Goal: Transaction & Acquisition: Purchase product/service

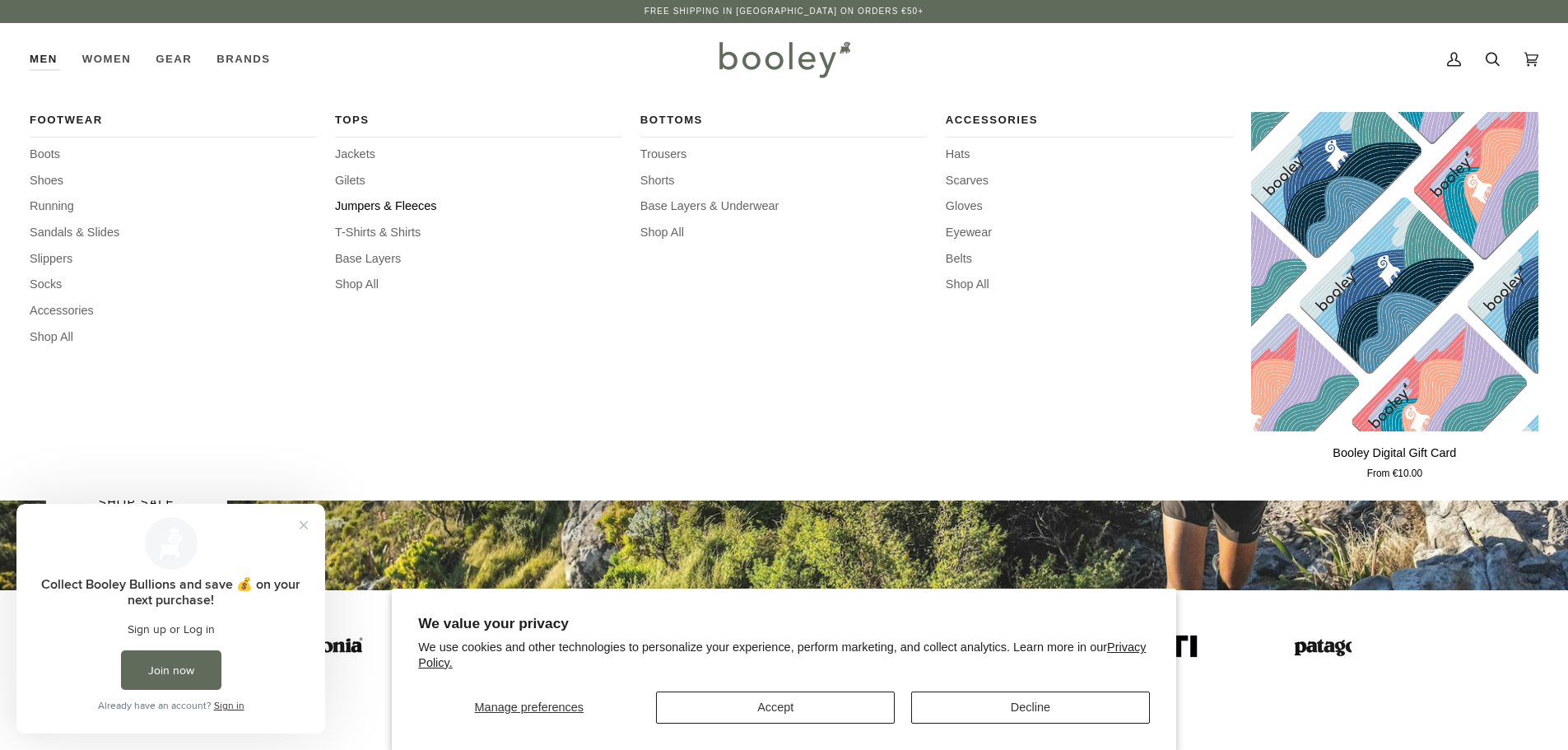
click at [375, 206] on span "Jumpers & Fleeces" at bounding box center [478, 206] width 287 height 18
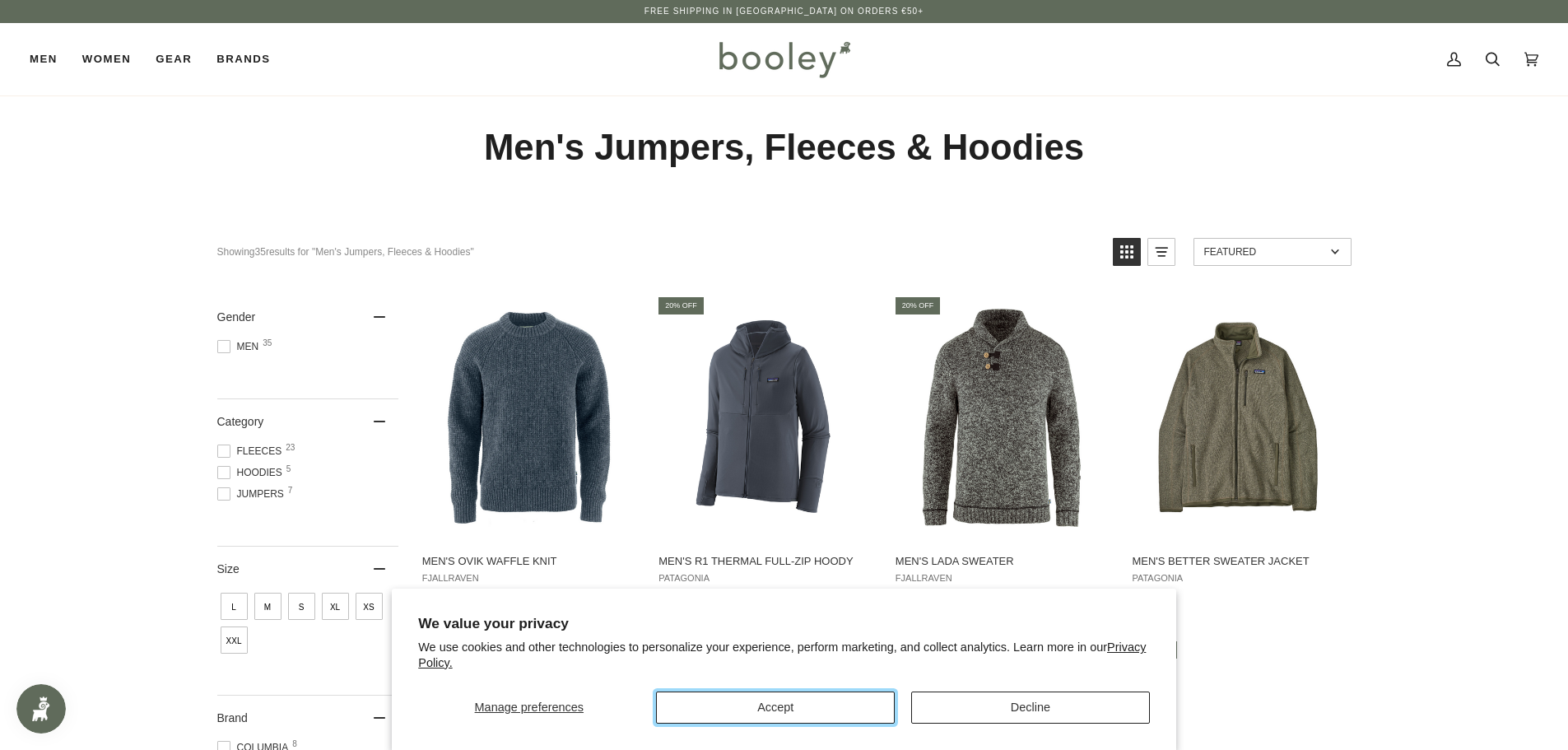
click at [817, 711] on button "Accept" at bounding box center [775, 707] width 239 height 33
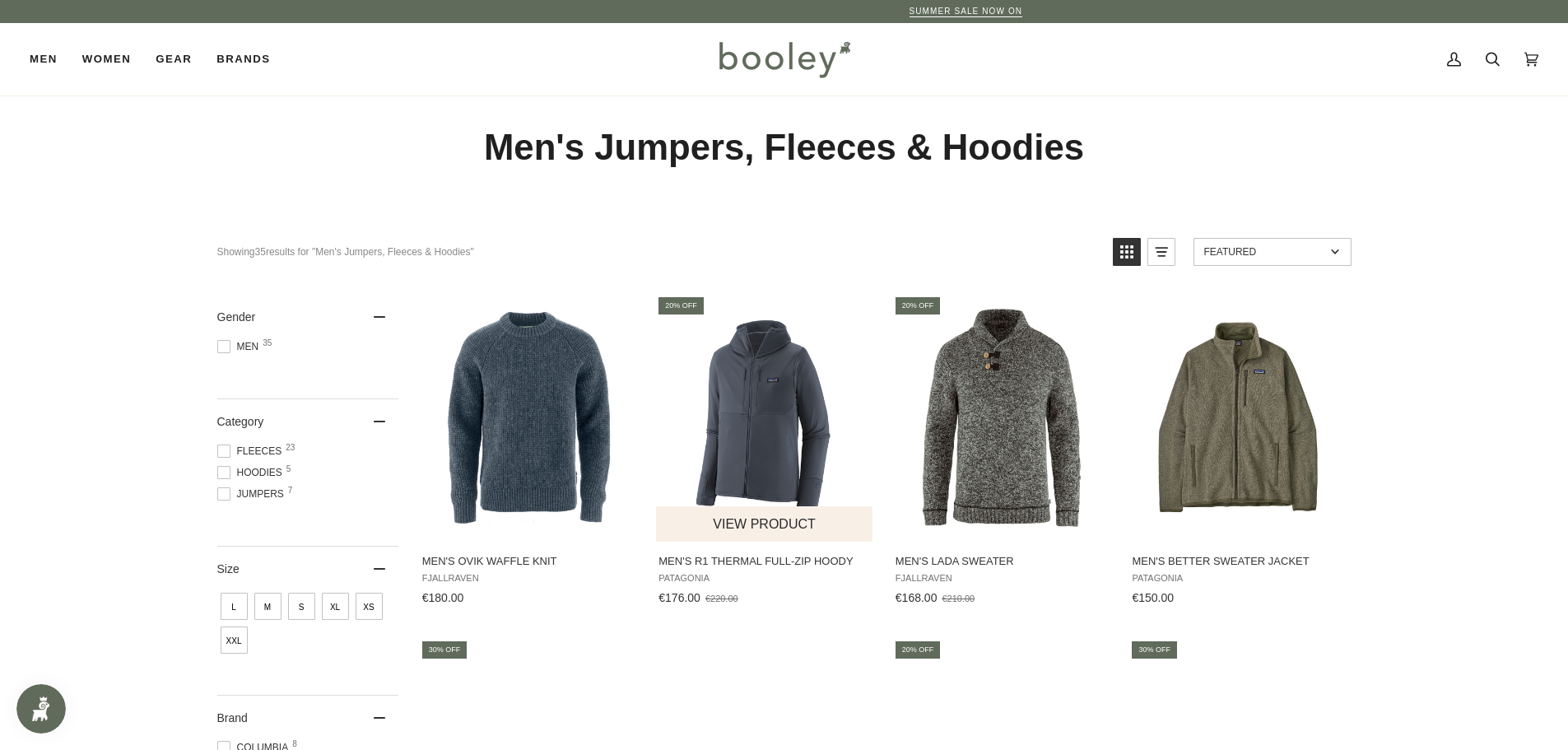
scroll to position [656, 0]
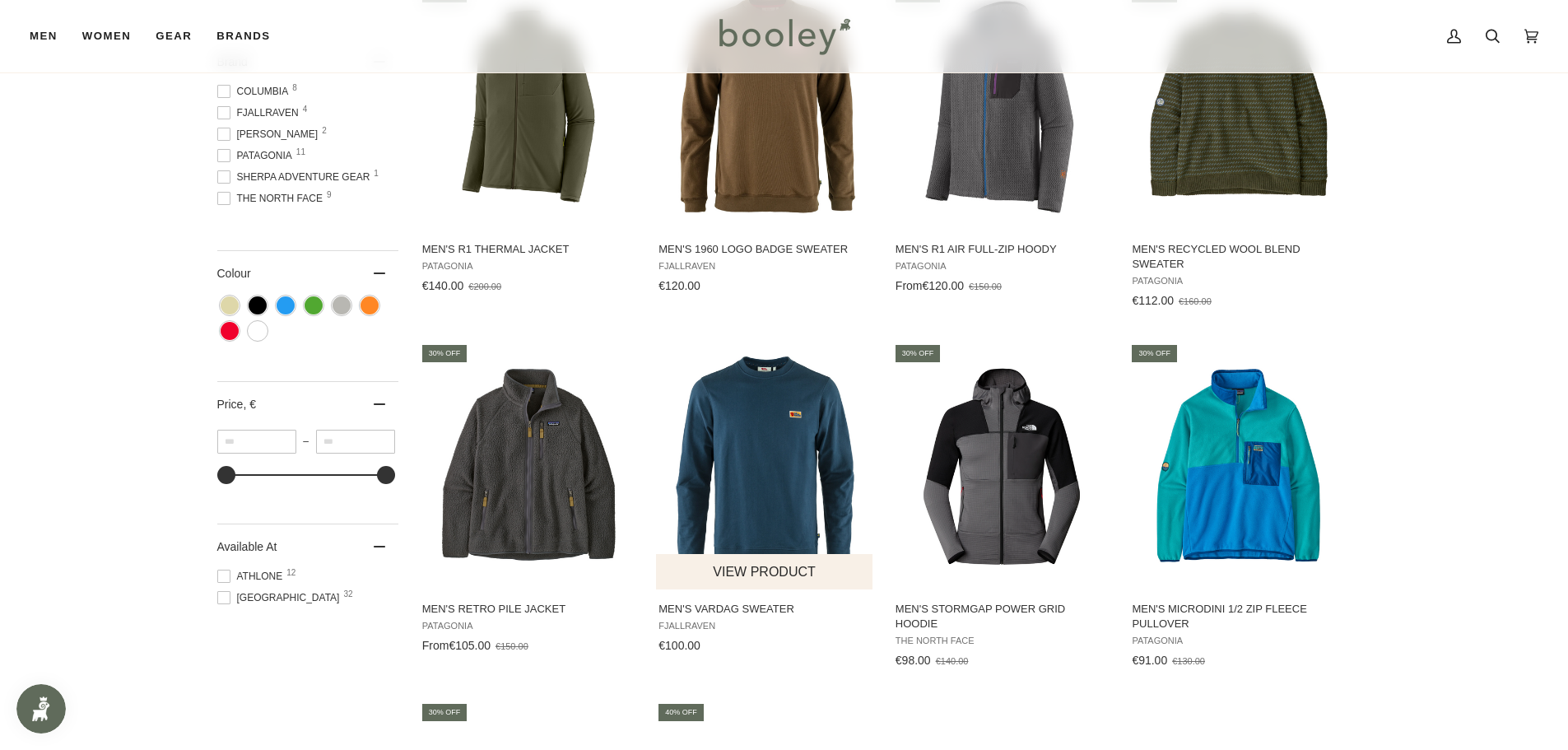
click at [764, 426] on img "Men's Vardag Sweater" at bounding box center [764, 466] width 218 height 218
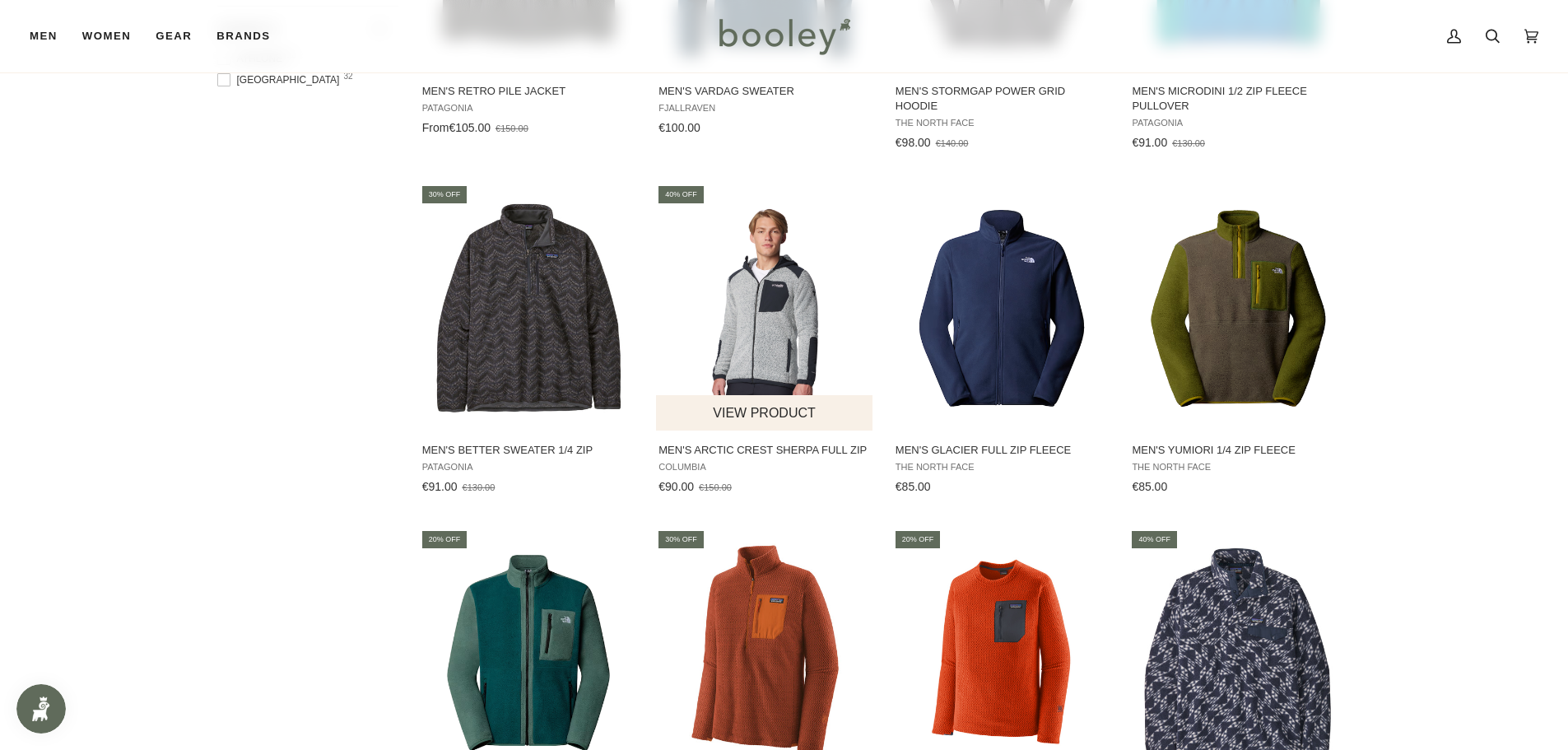
scroll to position [1831, 0]
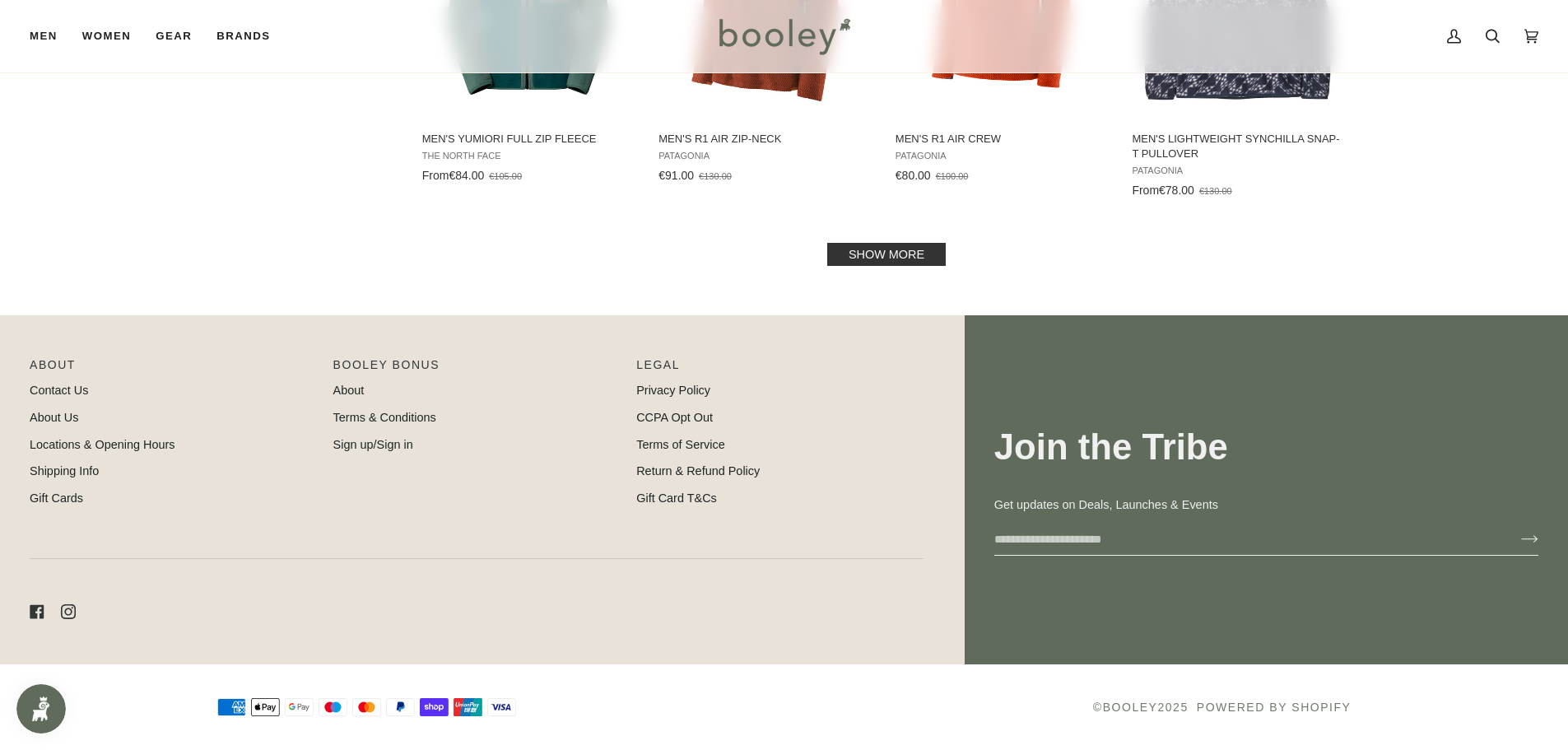
click at [858, 257] on link "Show more" at bounding box center [887, 254] width 119 height 23
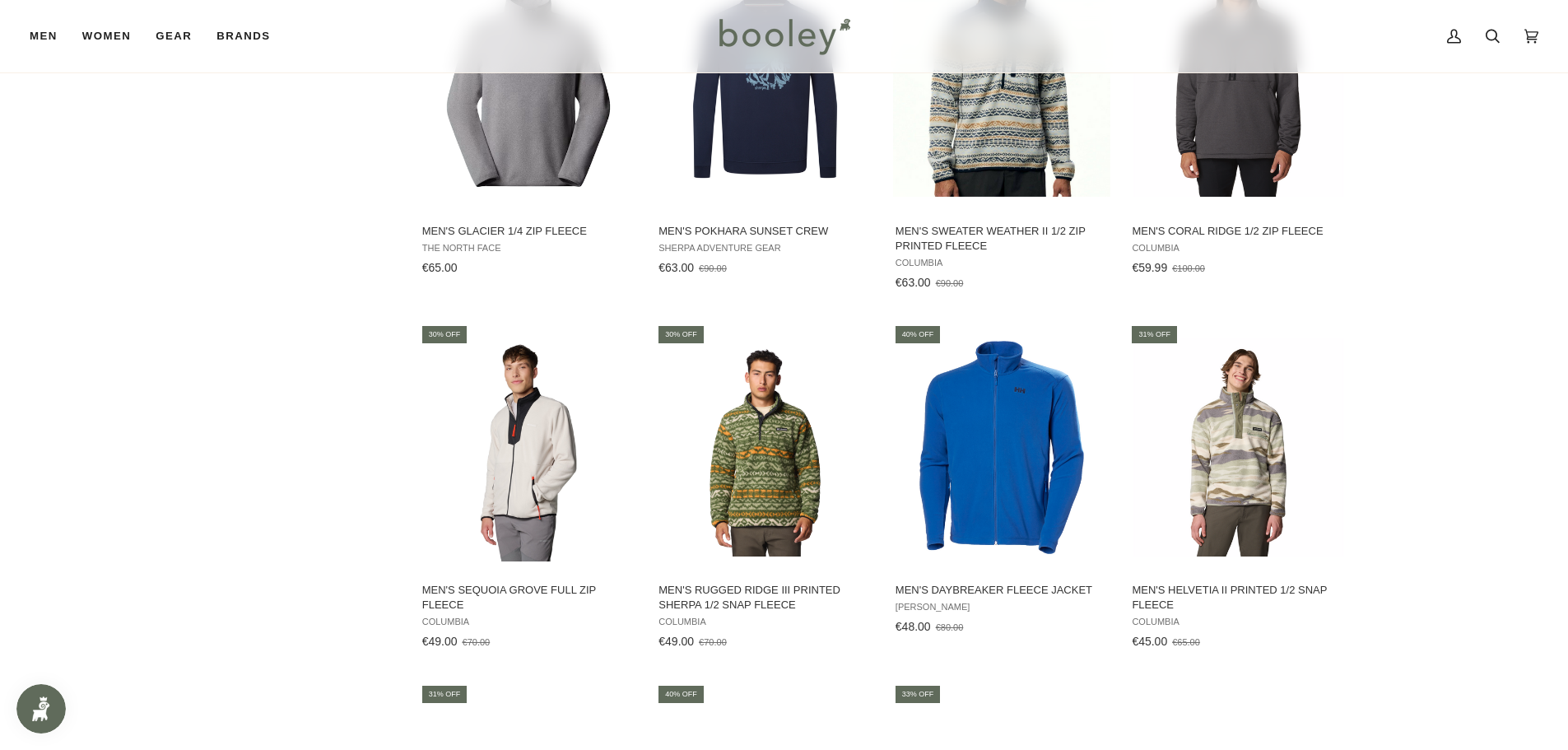
scroll to position [3113, 0]
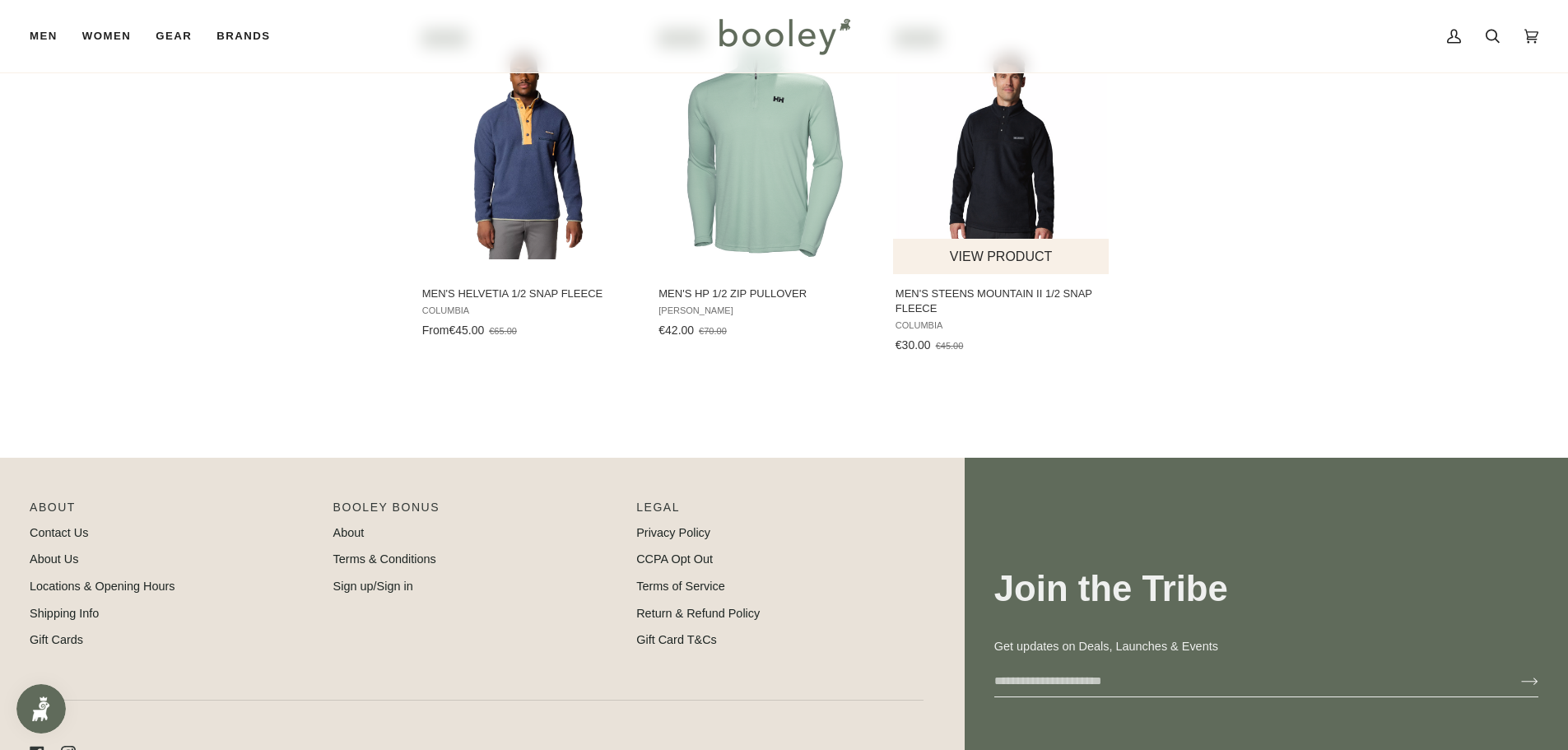
click at [1001, 150] on img "Men's Steens Mountain II 1/2 Snap Fleece" at bounding box center [1001, 151] width 218 height 218
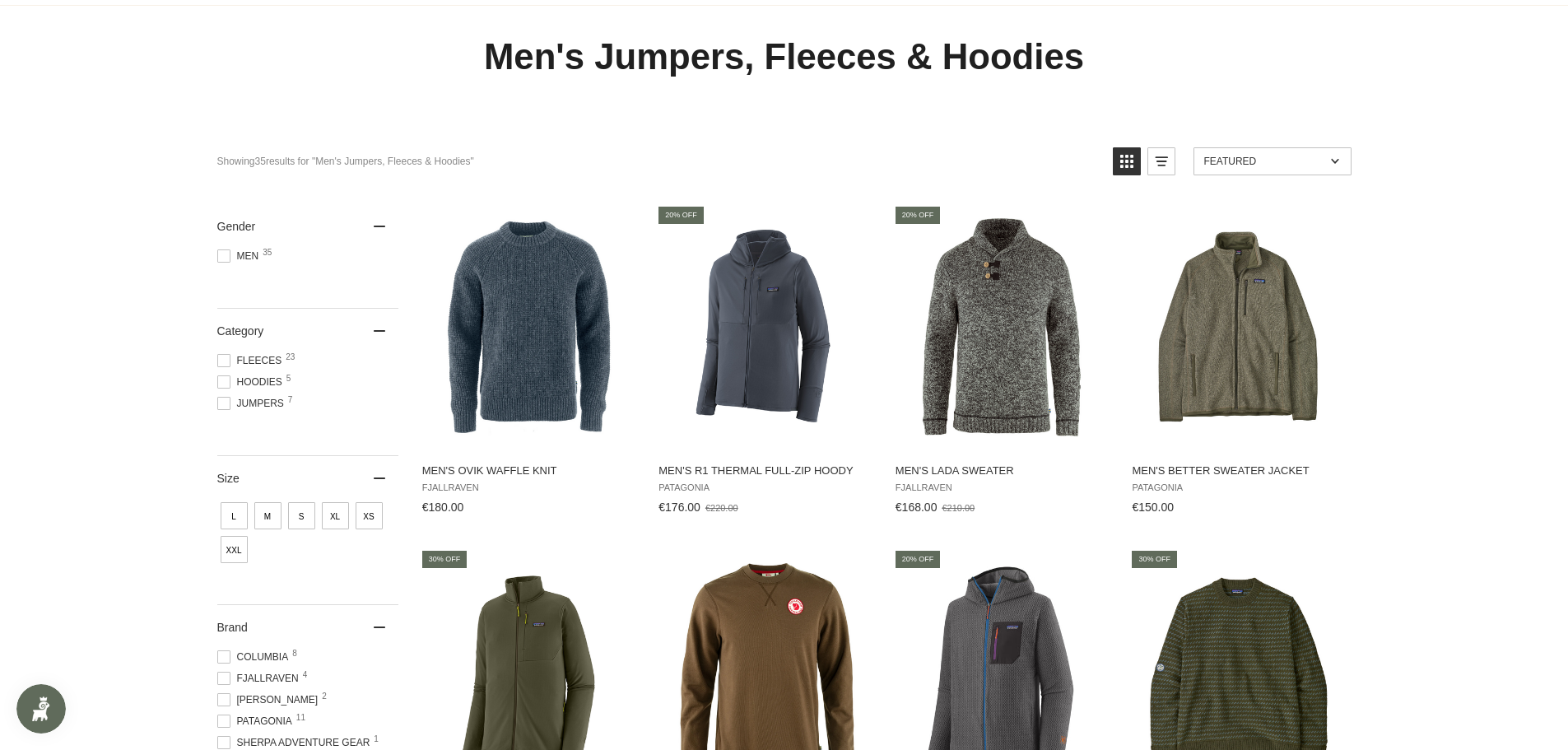
scroll to position [0, 0]
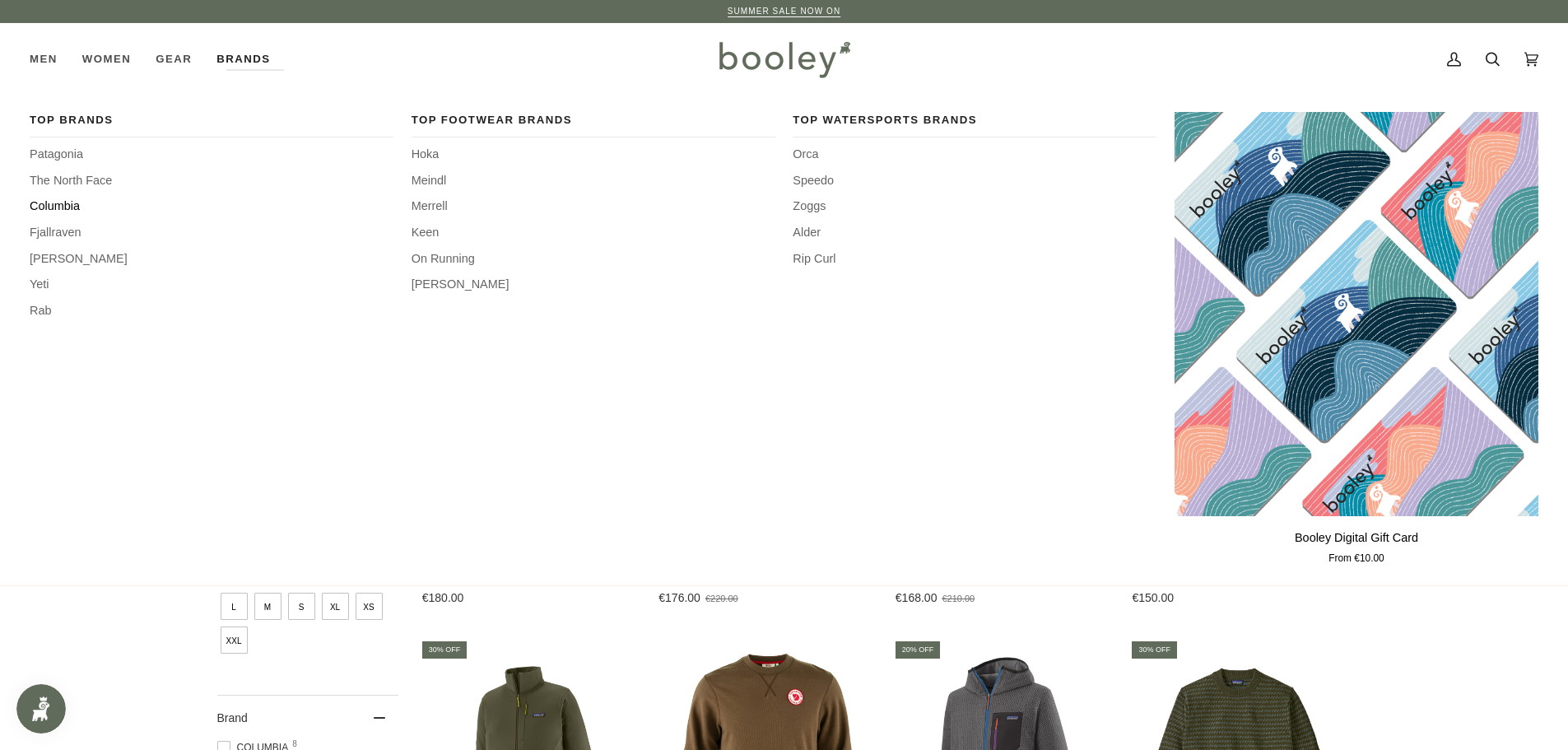
click at [65, 204] on span "Columbia" at bounding box center [212, 206] width 364 height 18
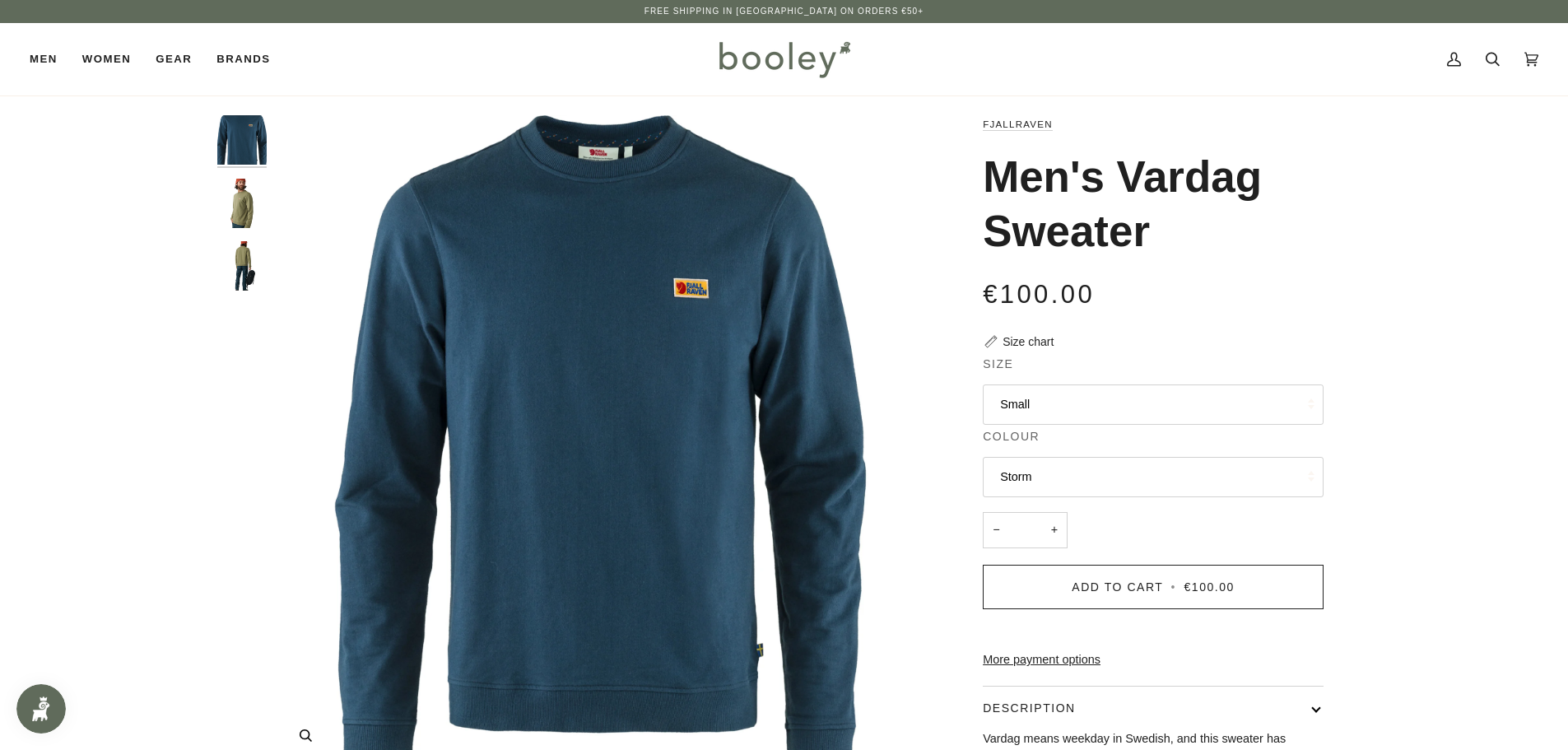
click at [641, 320] on img "Fjallraven Men's Vardag Sweater Storm - Booley Galway" at bounding box center [600, 441] width 651 height 651
click at [246, 220] on img "Fjallraven Men's Vardag Sweater - Booley Galway" at bounding box center [242, 203] width 49 height 49
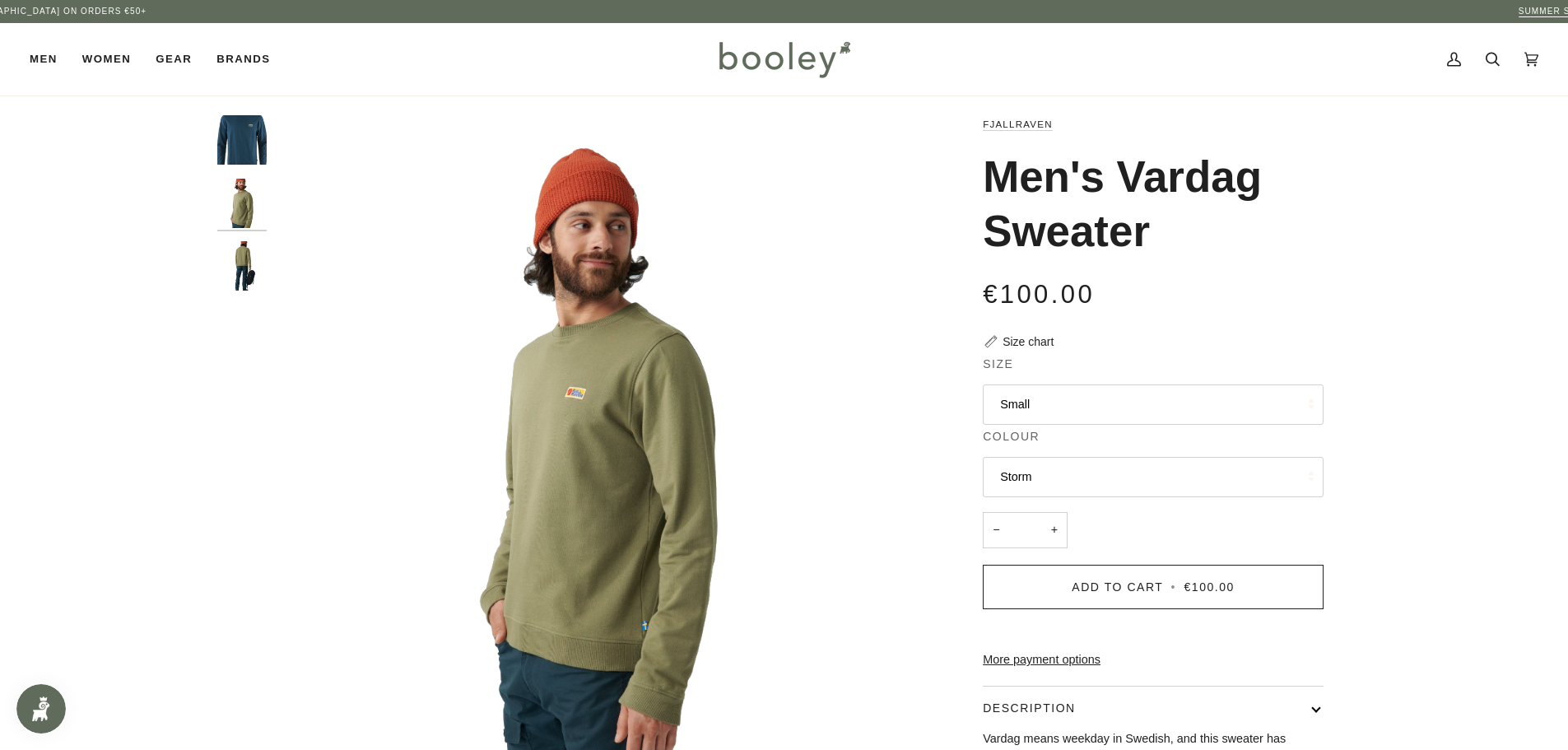
click at [244, 135] on img "Fjallraven Men's Vardag Sweater Storm - Booley Galway" at bounding box center [242, 139] width 49 height 49
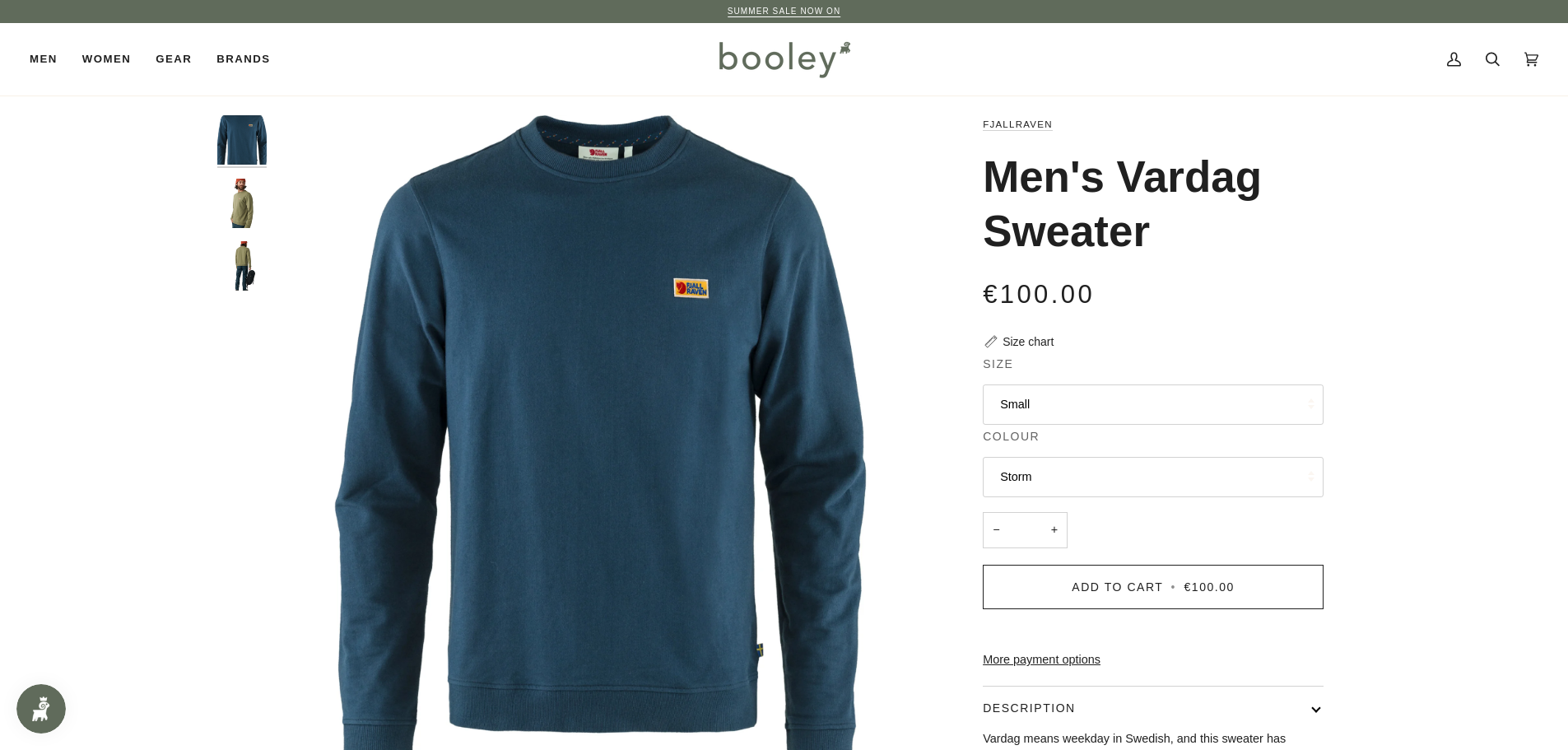
click at [1034, 407] on button "Small" at bounding box center [1153, 404] width 341 height 40
click at [1036, 571] on link "XL" at bounding box center [1153, 567] width 339 height 41
click at [1051, 475] on button "Storm" at bounding box center [1153, 477] width 341 height 40
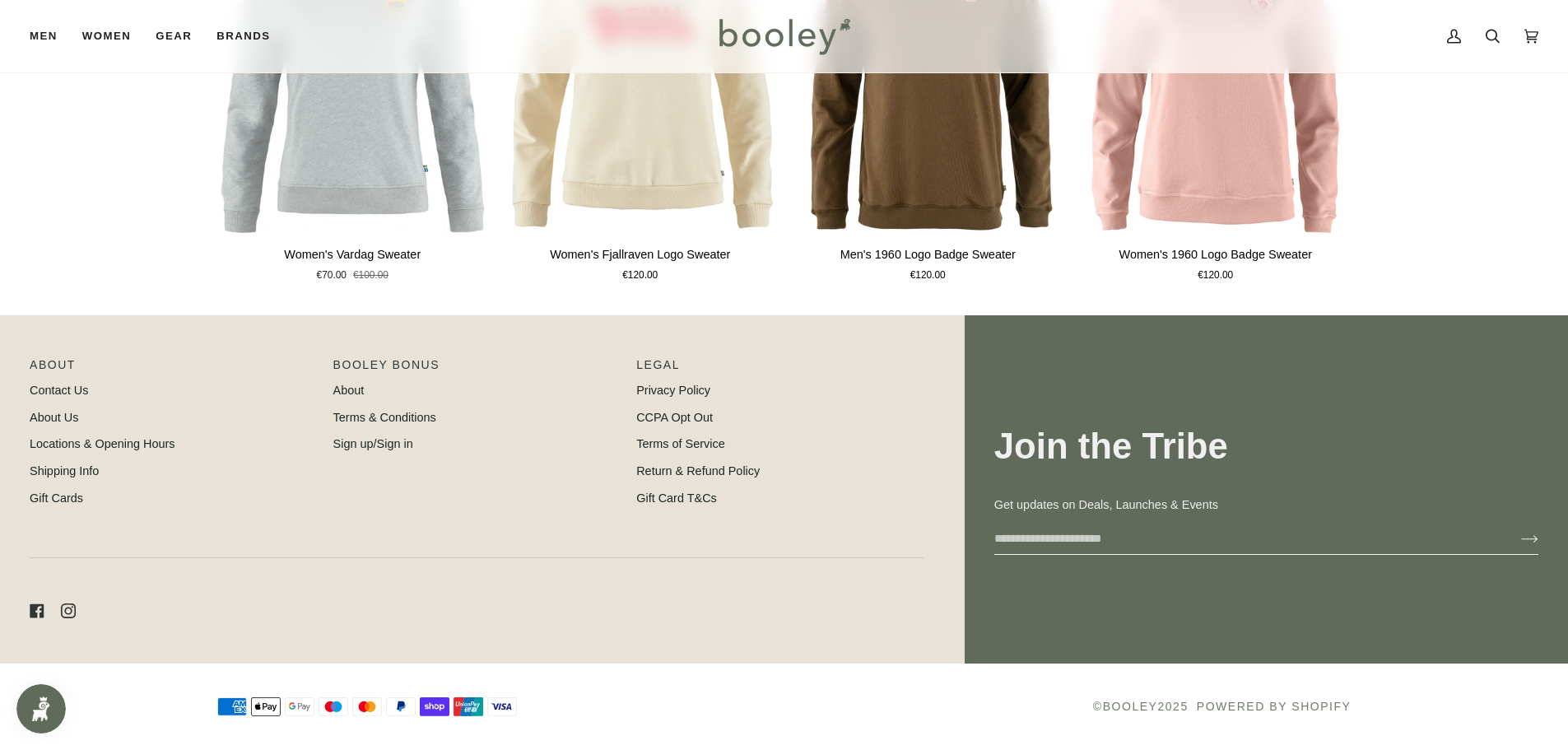
scroll to position [559, 0]
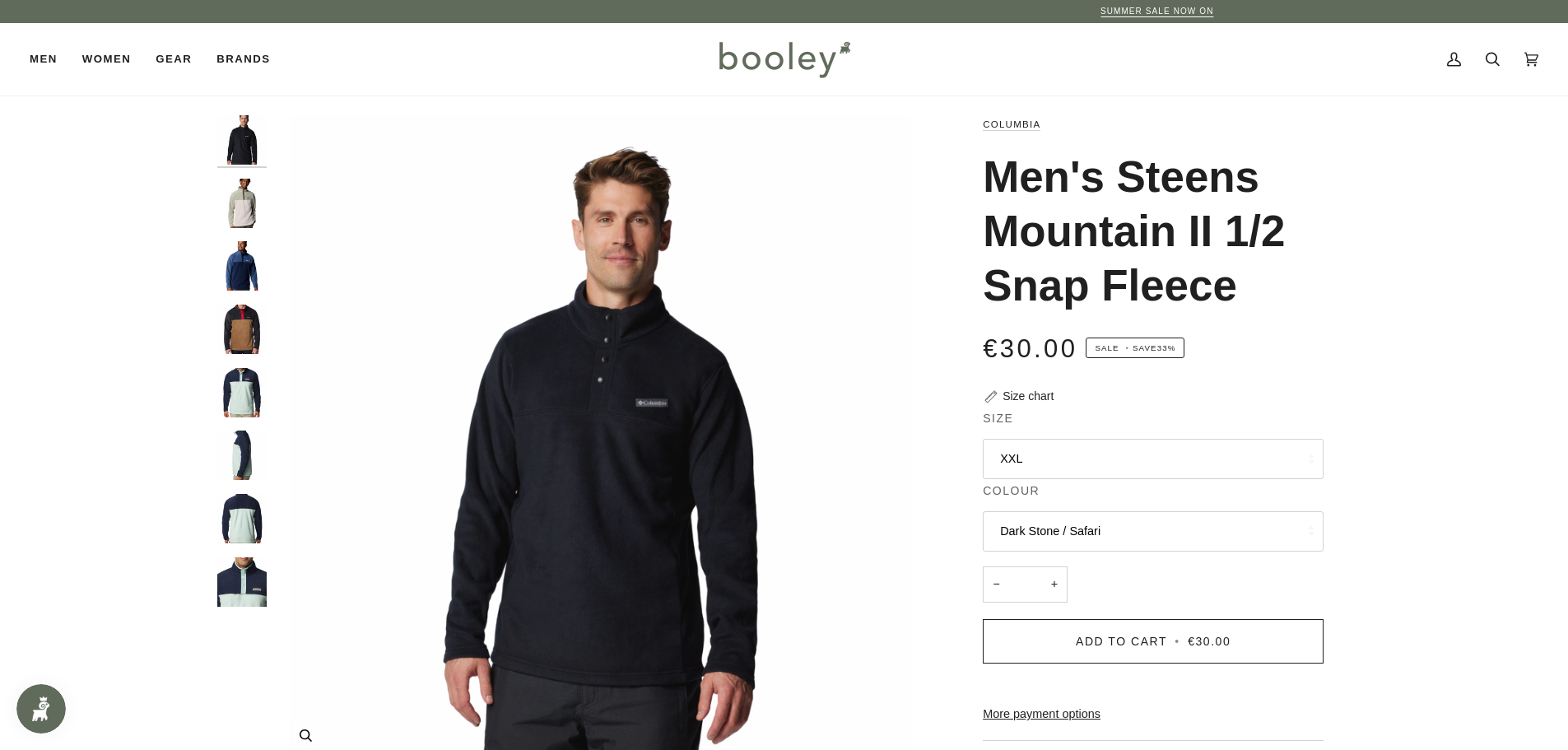
click at [670, 398] on img "Men's Steens Mountain II 1/2 Snap Fleece" at bounding box center [600, 441] width 651 height 651
click at [1020, 454] on button "XXL" at bounding box center [1153, 458] width 341 height 40
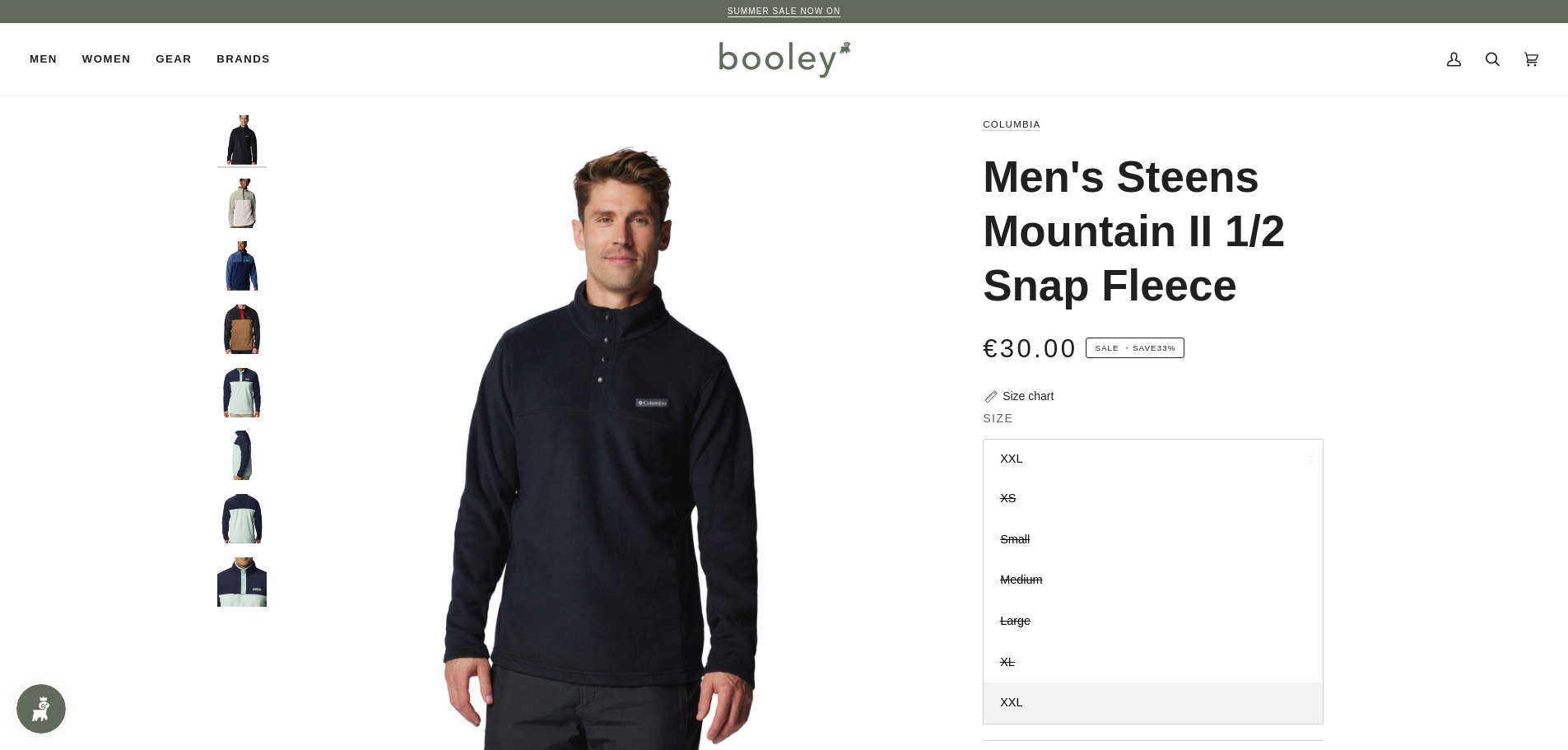
click at [1020, 454] on button "XXL" at bounding box center [1153, 458] width 341 height 40
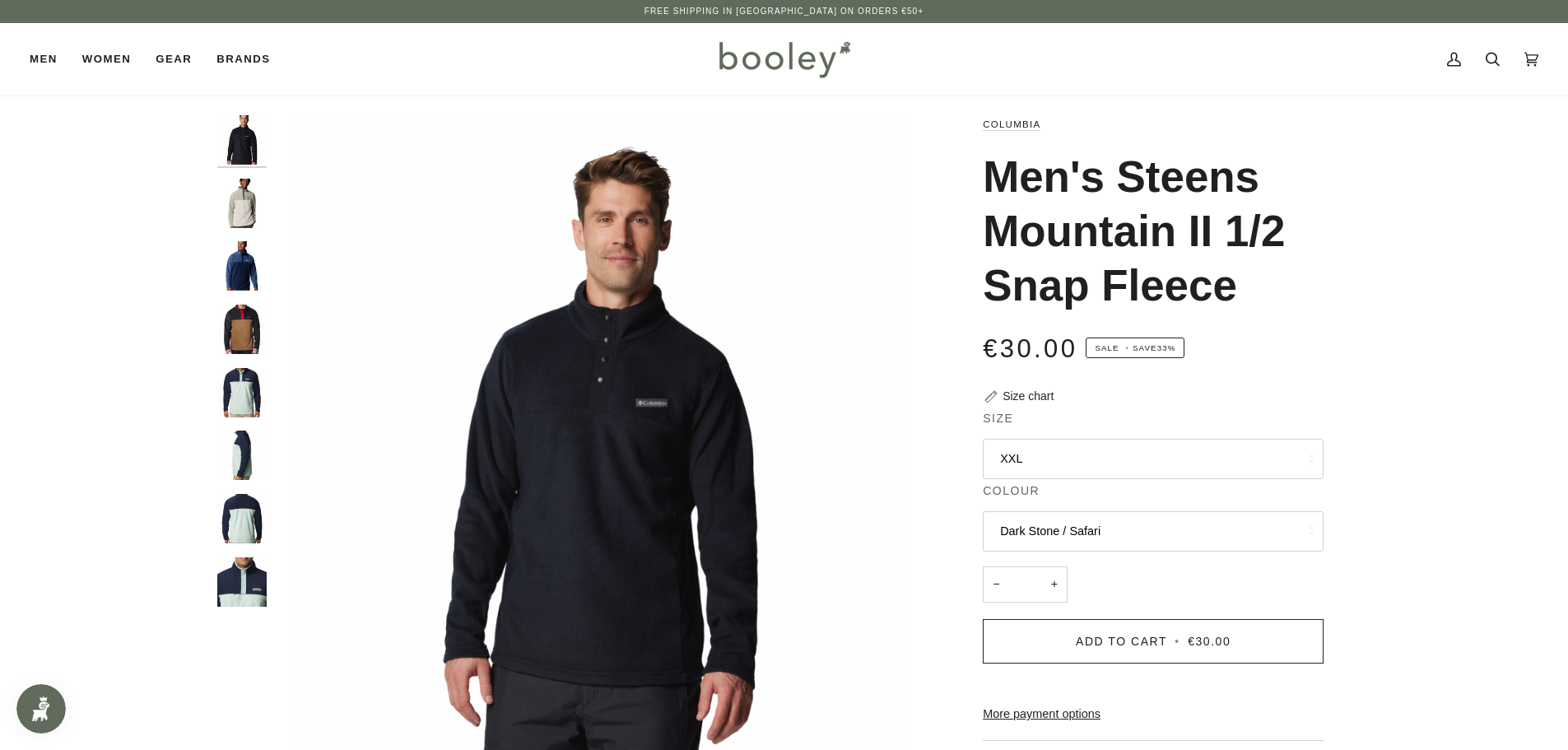
click at [260, 202] on img "Men's Steens Mountain II 1/2 Snap Fleece" at bounding box center [242, 203] width 49 height 49
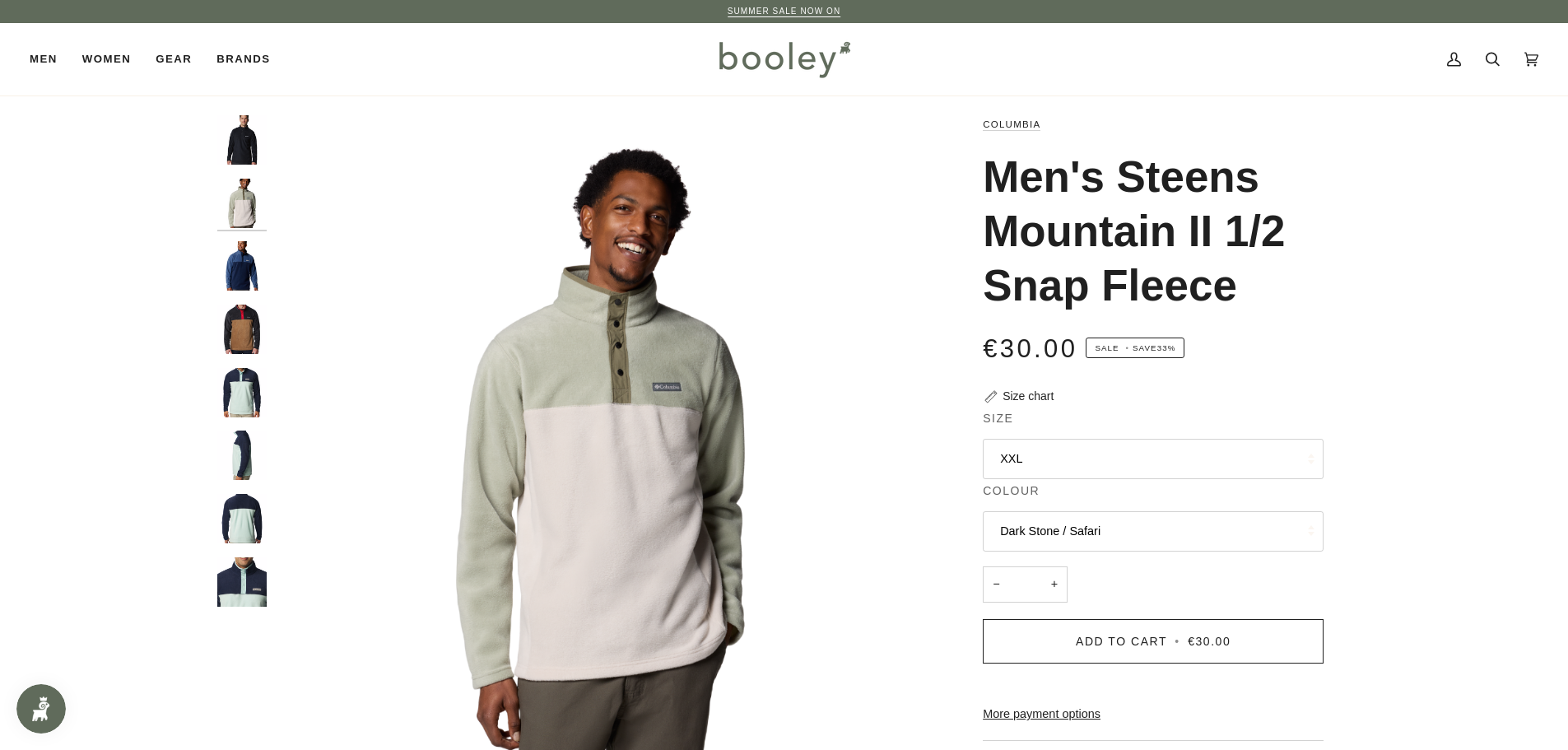
click at [1074, 532] on button "Dark Stone / Safari" at bounding box center [1153, 531] width 341 height 40
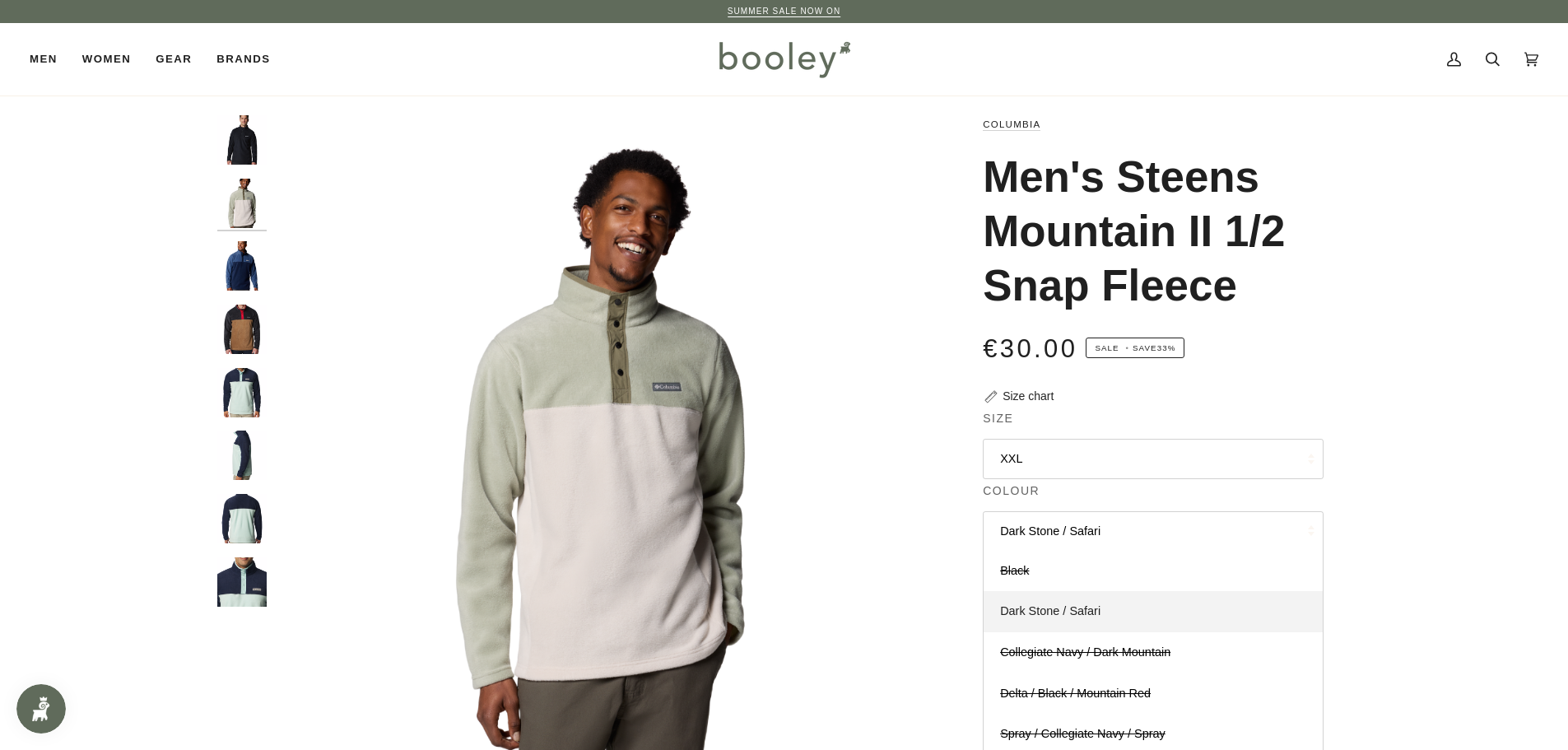
click at [1048, 610] on span "Dark Stone / Safari" at bounding box center [1051, 611] width 100 height 13
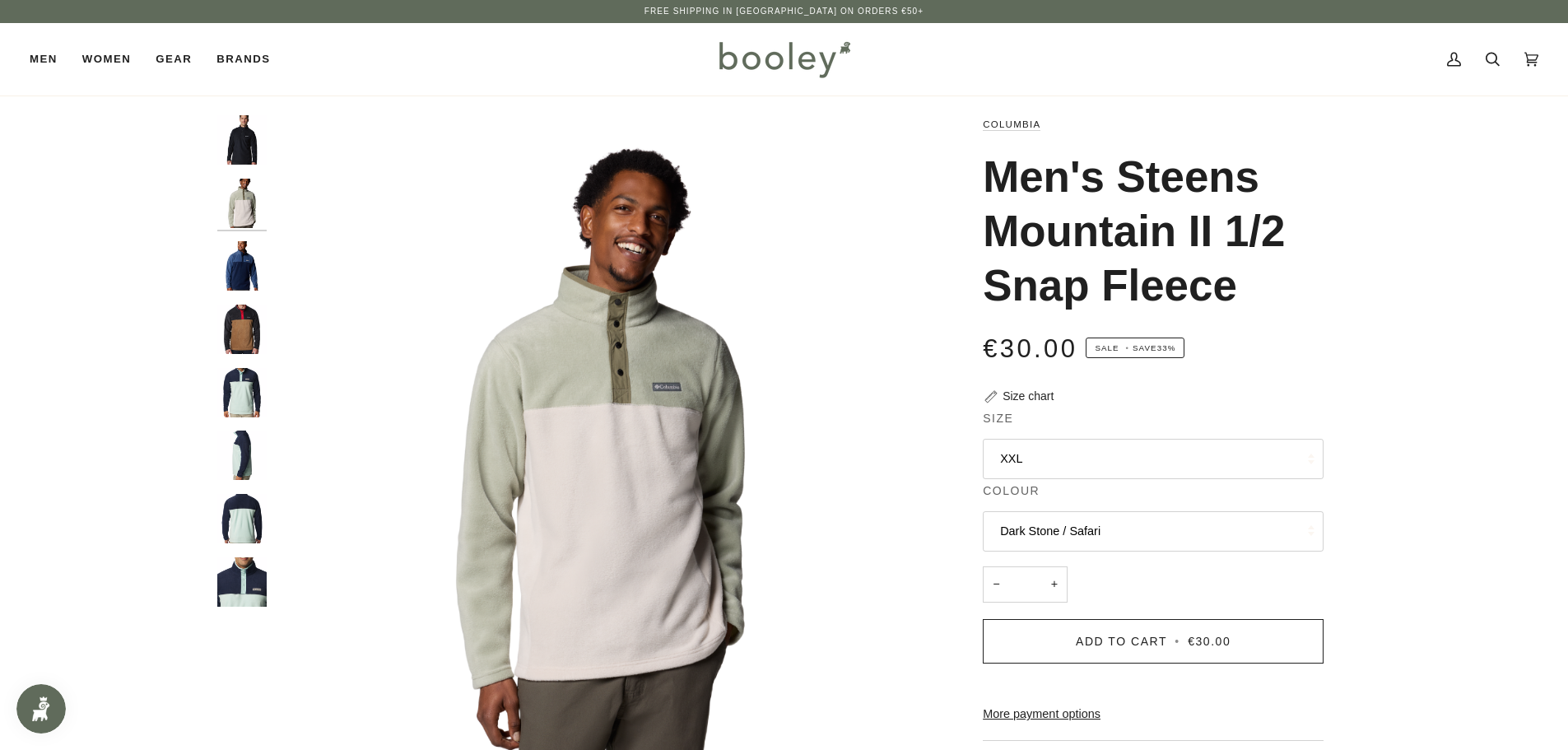
click at [242, 145] on img "Men's Steens Mountain II 1/2 Snap Fleece" at bounding box center [242, 139] width 49 height 49
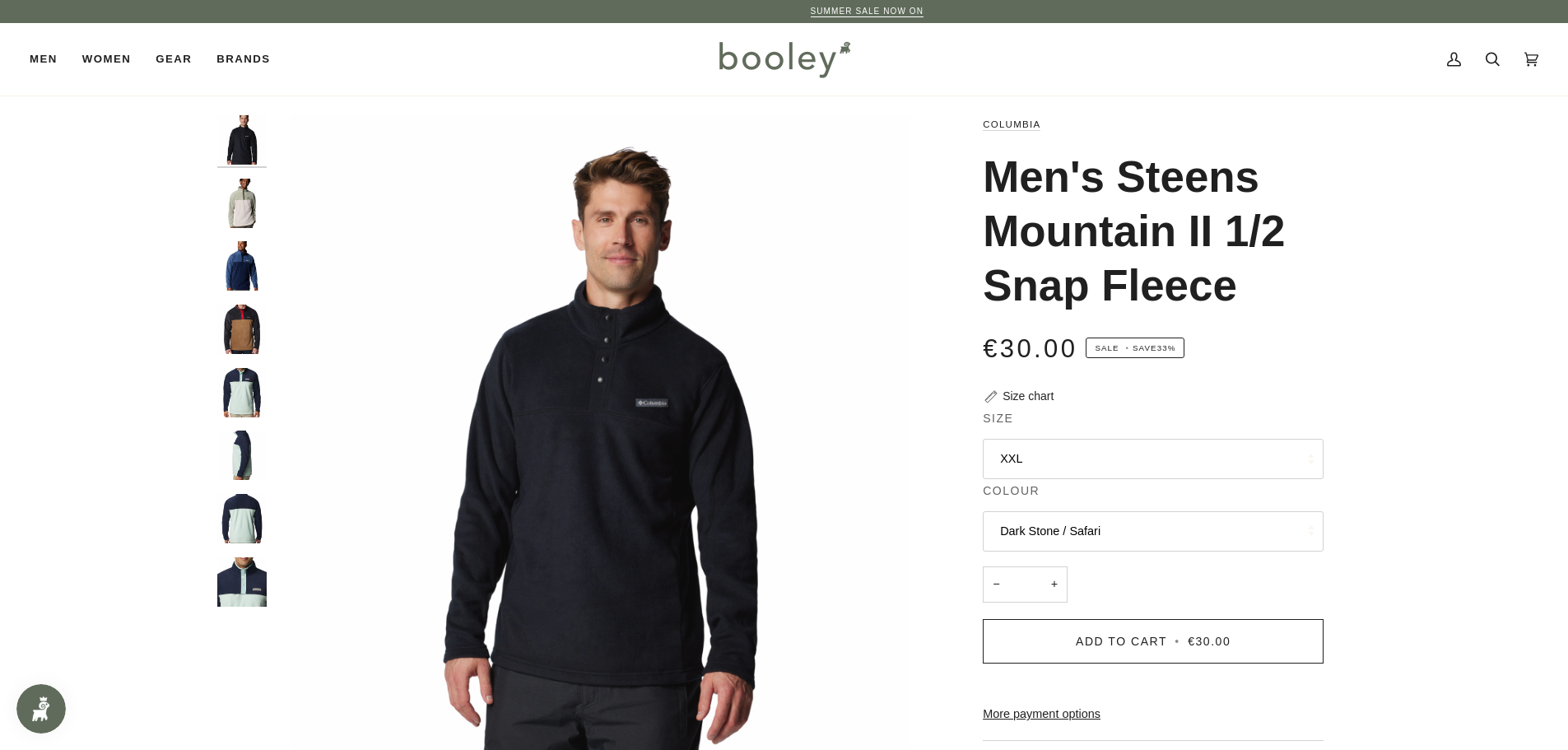
click at [248, 386] on img "Columbia Men's Steens Mountain 1/2 Snap Fleece Spray / Collegiate Navy / Spray …" at bounding box center [242, 392] width 49 height 49
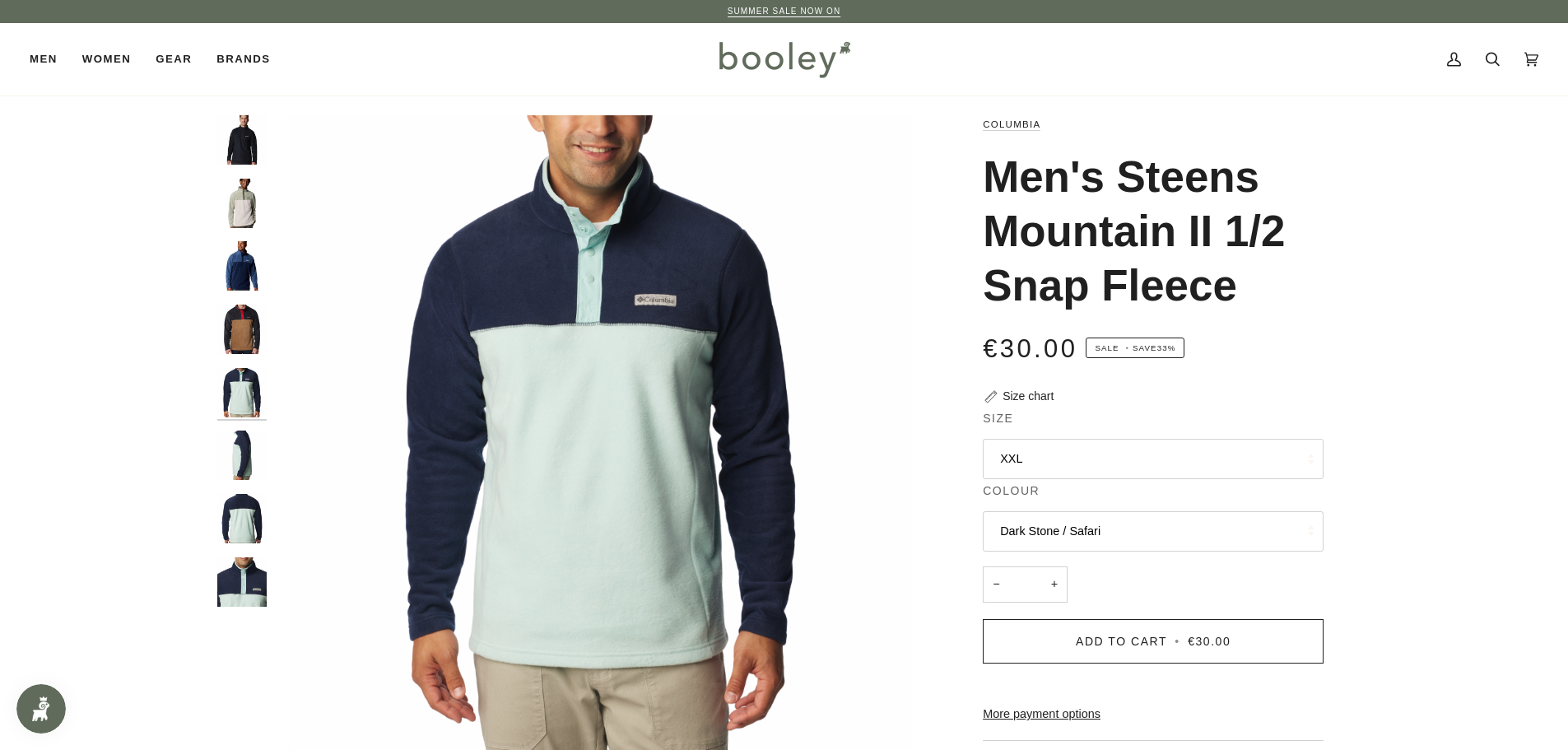
click at [248, 332] on img "Columbia Men's Steens Mountain 1/2 Snap Fleece Delta / Black / Mountain Red - B…" at bounding box center [242, 329] width 49 height 49
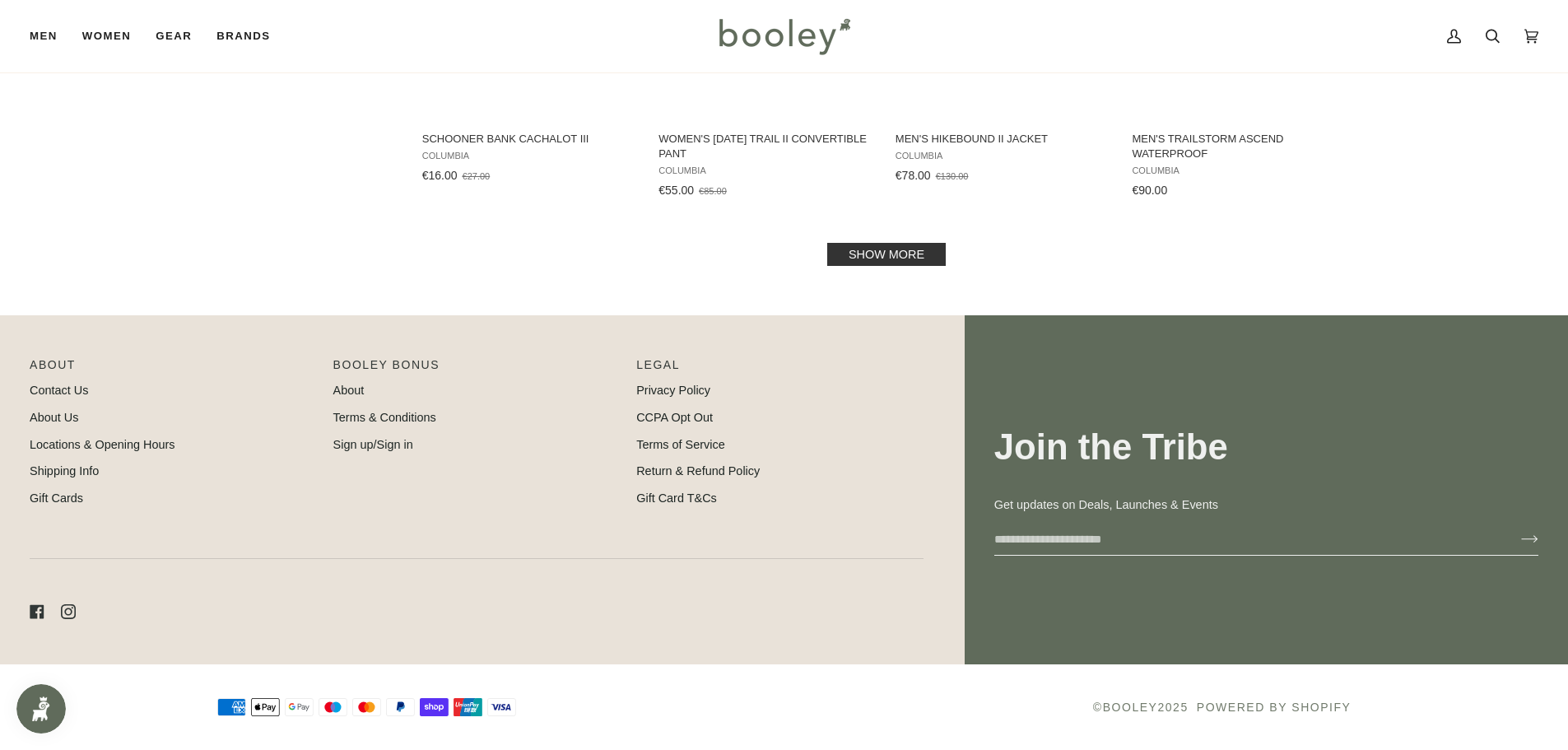
scroll to position [1189, 0]
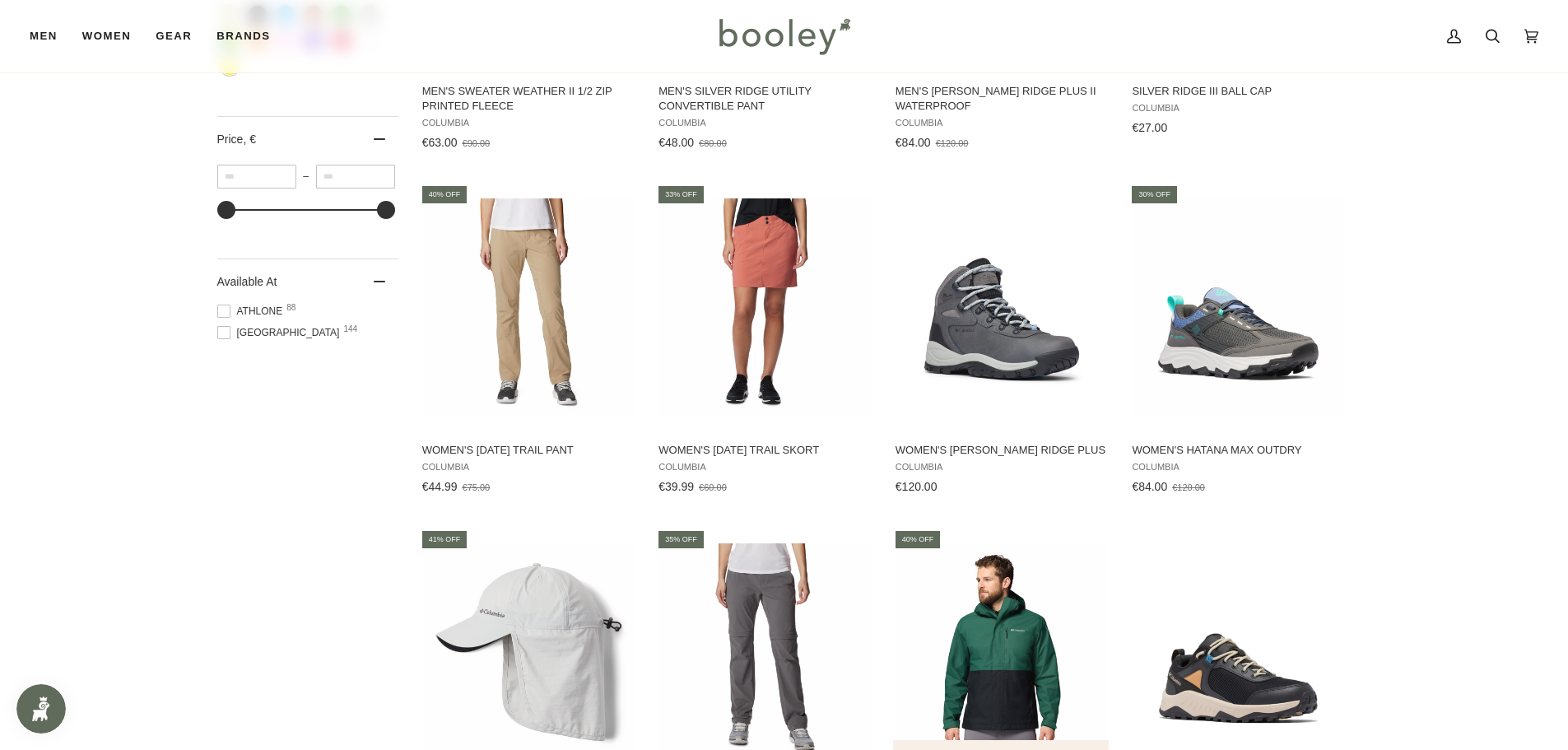
click at [1003, 662] on img "Men's Hikebound II Jacket" at bounding box center [1001, 652] width 218 height 218
